Goal: Check status: Check status

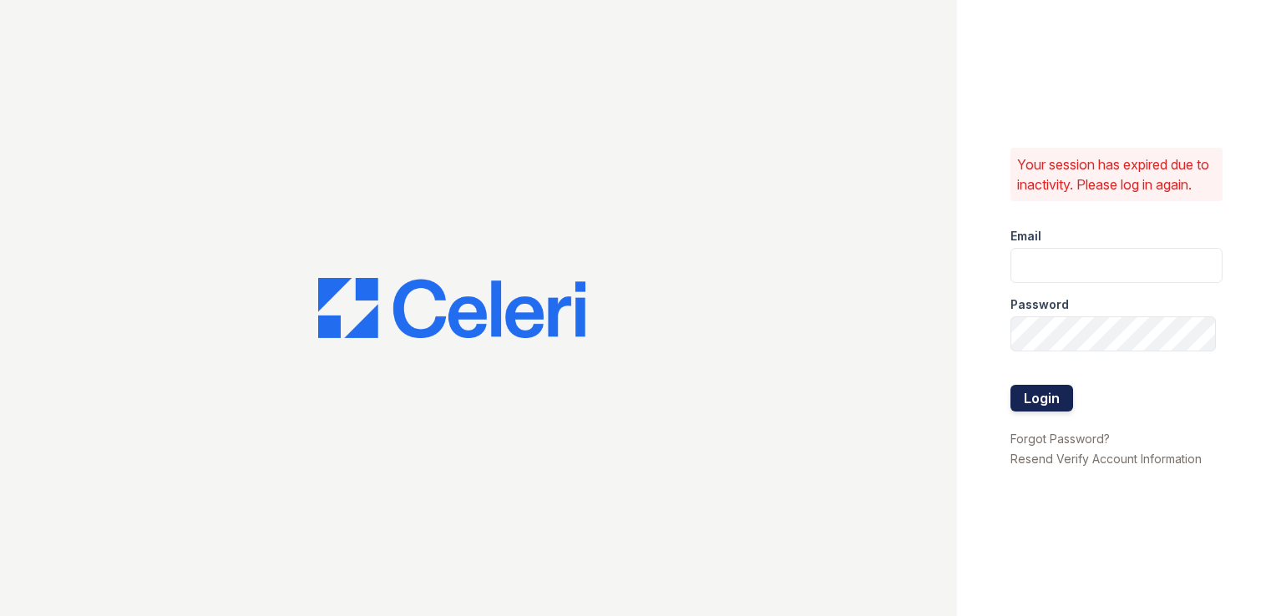
type input "springparc.pm@cafmanagement.com"
click at [1058, 400] on button "Login" at bounding box center [1041, 398] width 63 height 27
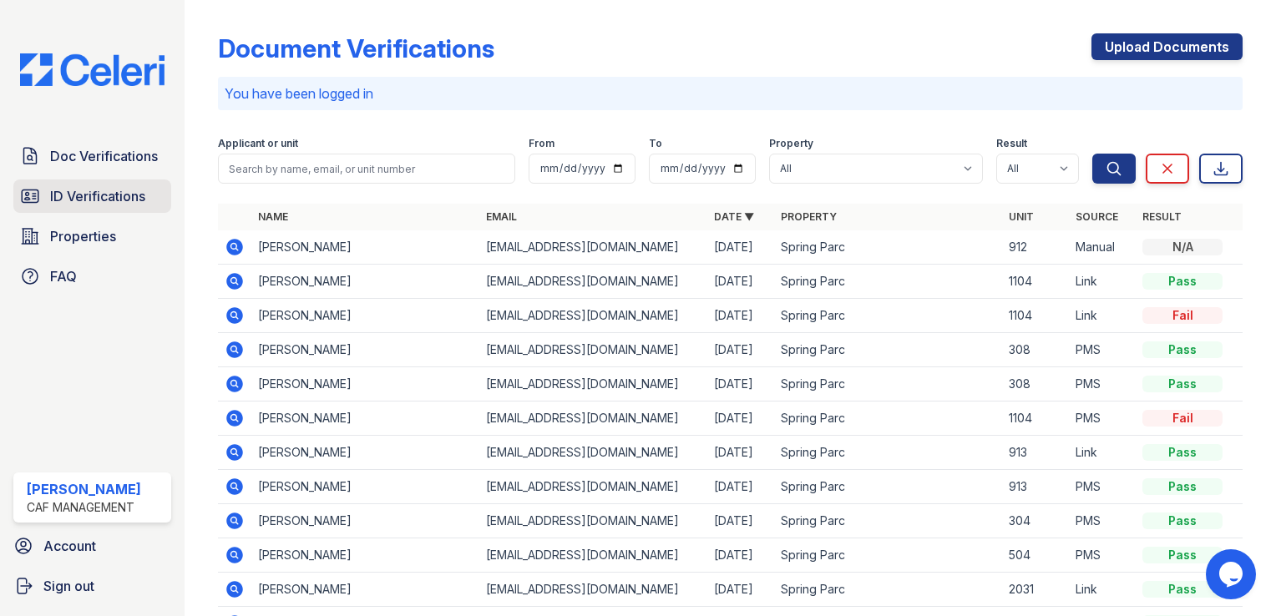
click at [68, 202] on span "ID Verifications" at bounding box center [97, 196] width 95 height 20
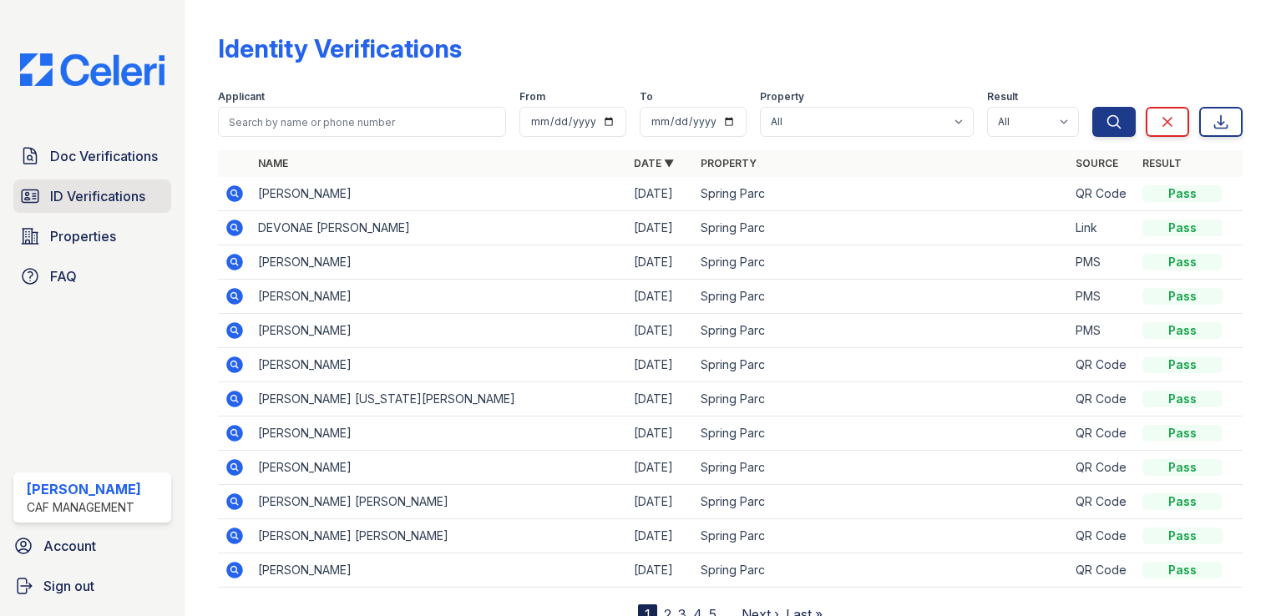
click at [90, 199] on span "ID Verifications" at bounding box center [97, 196] width 95 height 20
click at [232, 192] on icon at bounding box center [233, 192] width 4 height 4
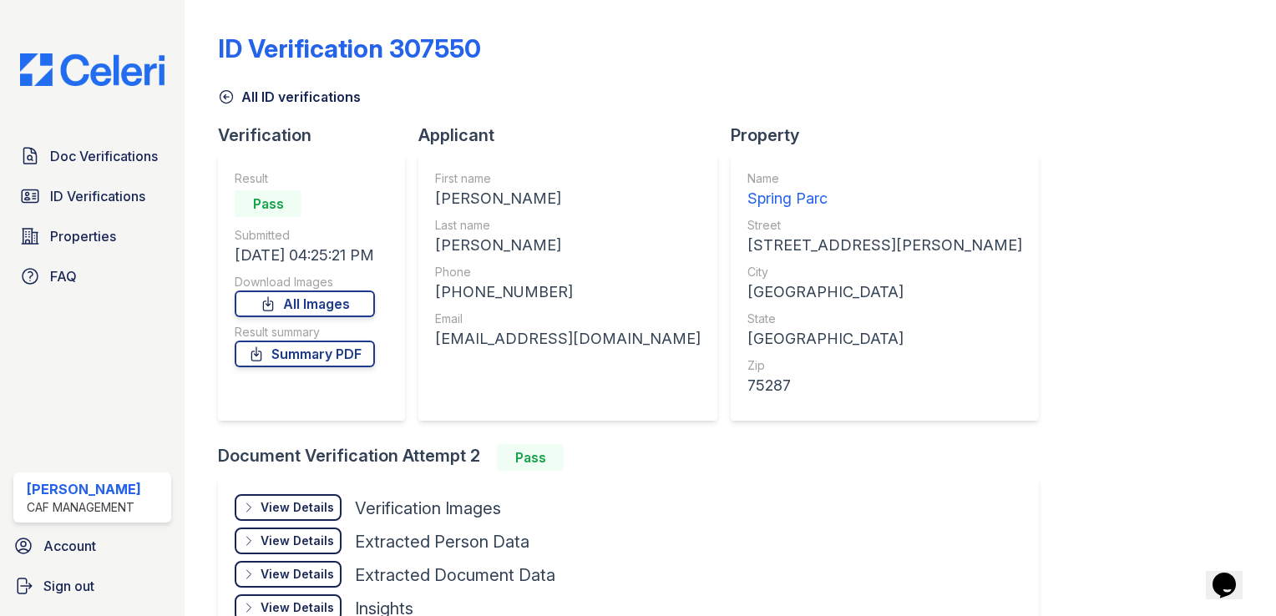
click at [229, 97] on icon at bounding box center [226, 97] width 13 height 13
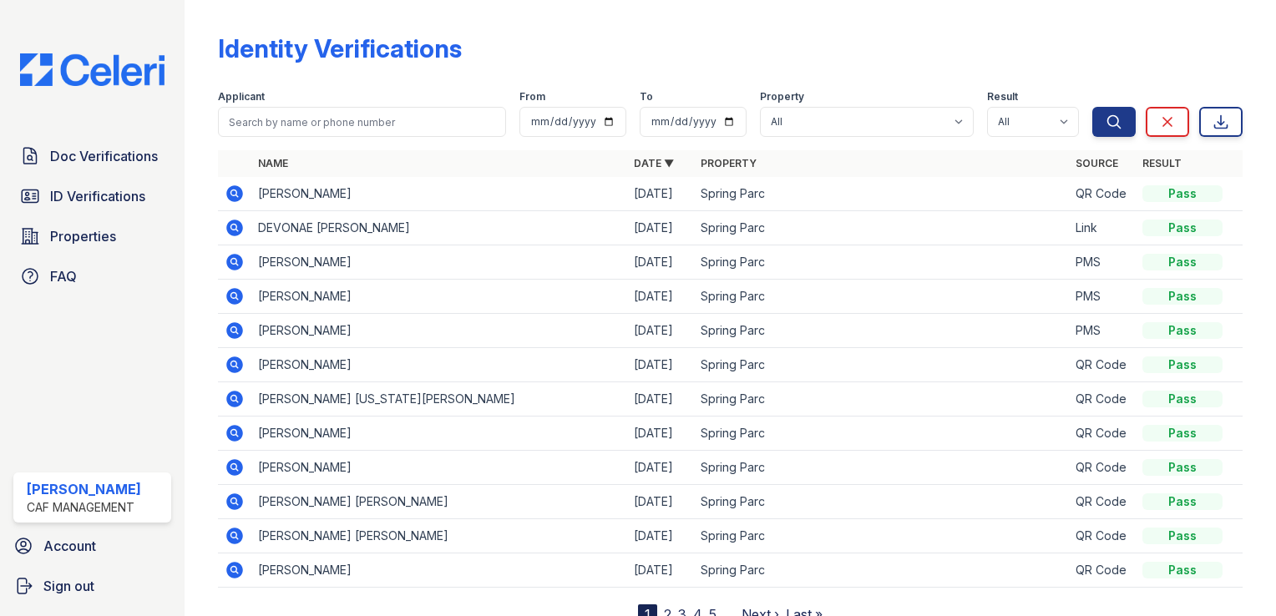
click at [237, 223] on icon at bounding box center [234, 228] width 17 height 17
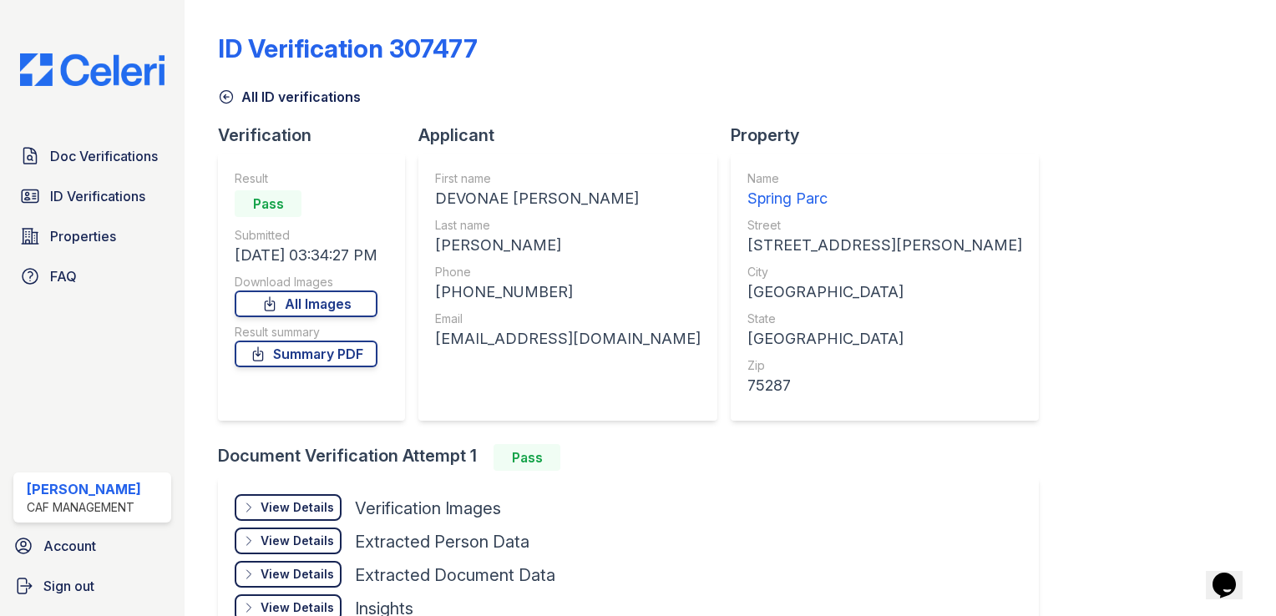
click at [229, 99] on icon at bounding box center [226, 96] width 17 height 17
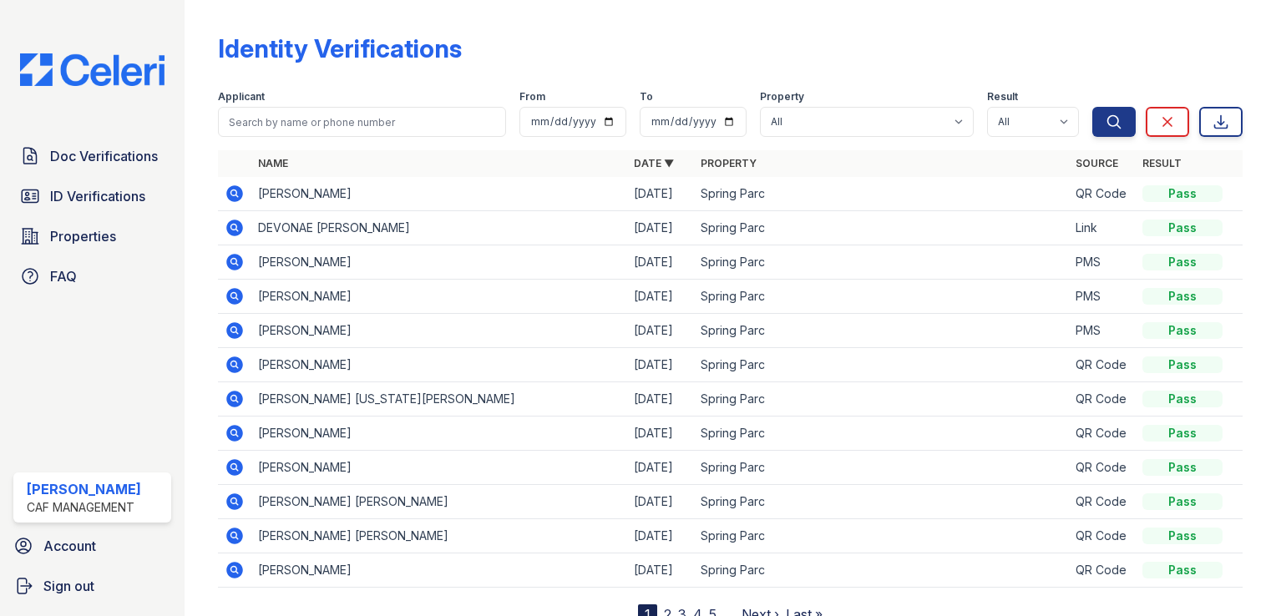
click at [232, 257] on icon at bounding box center [234, 262] width 17 height 17
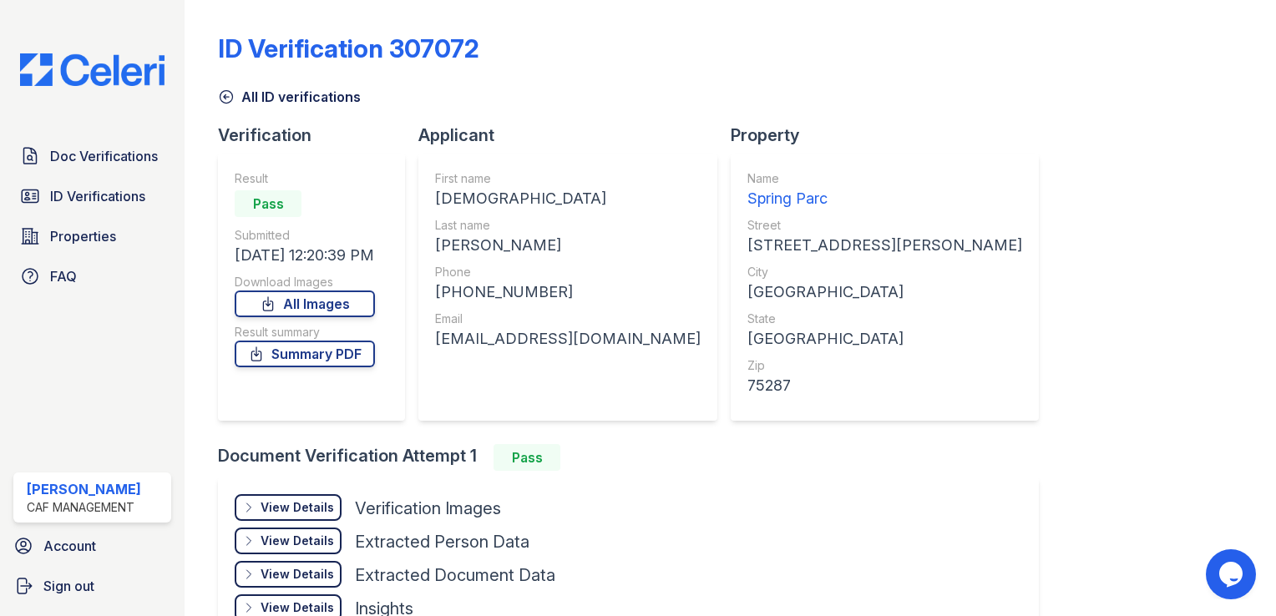
click at [234, 94] on icon at bounding box center [226, 96] width 17 height 17
